Goal: Task Accomplishment & Management: Use online tool/utility

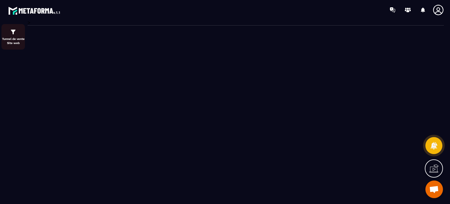
click at [12, 29] on img at bounding box center [13, 31] width 7 height 7
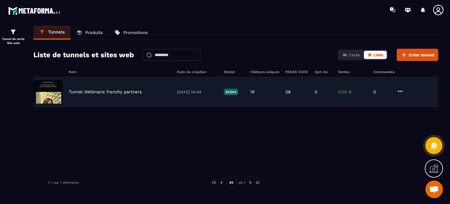
click at [118, 92] on p "Tunnel Webinaire frenchy partners" at bounding box center [105, 91] width 73 height 5
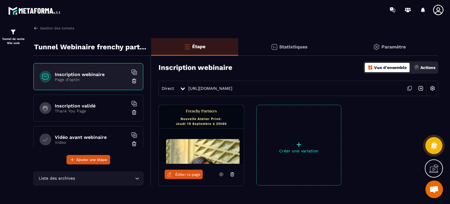
click at [82, 97] on div "Inscription validé Thank You Page" at bounding box center [88, 107] width 110 height 27
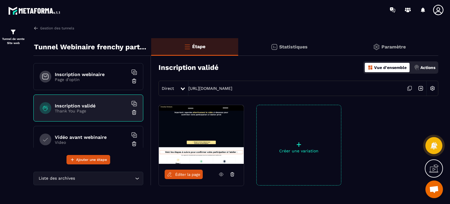
click at [184, 174] on span "Éditer la page" at bounding box center [187, 174] width 25 height 4
